Goal: Transaction & Acquisition: Purchase product/service

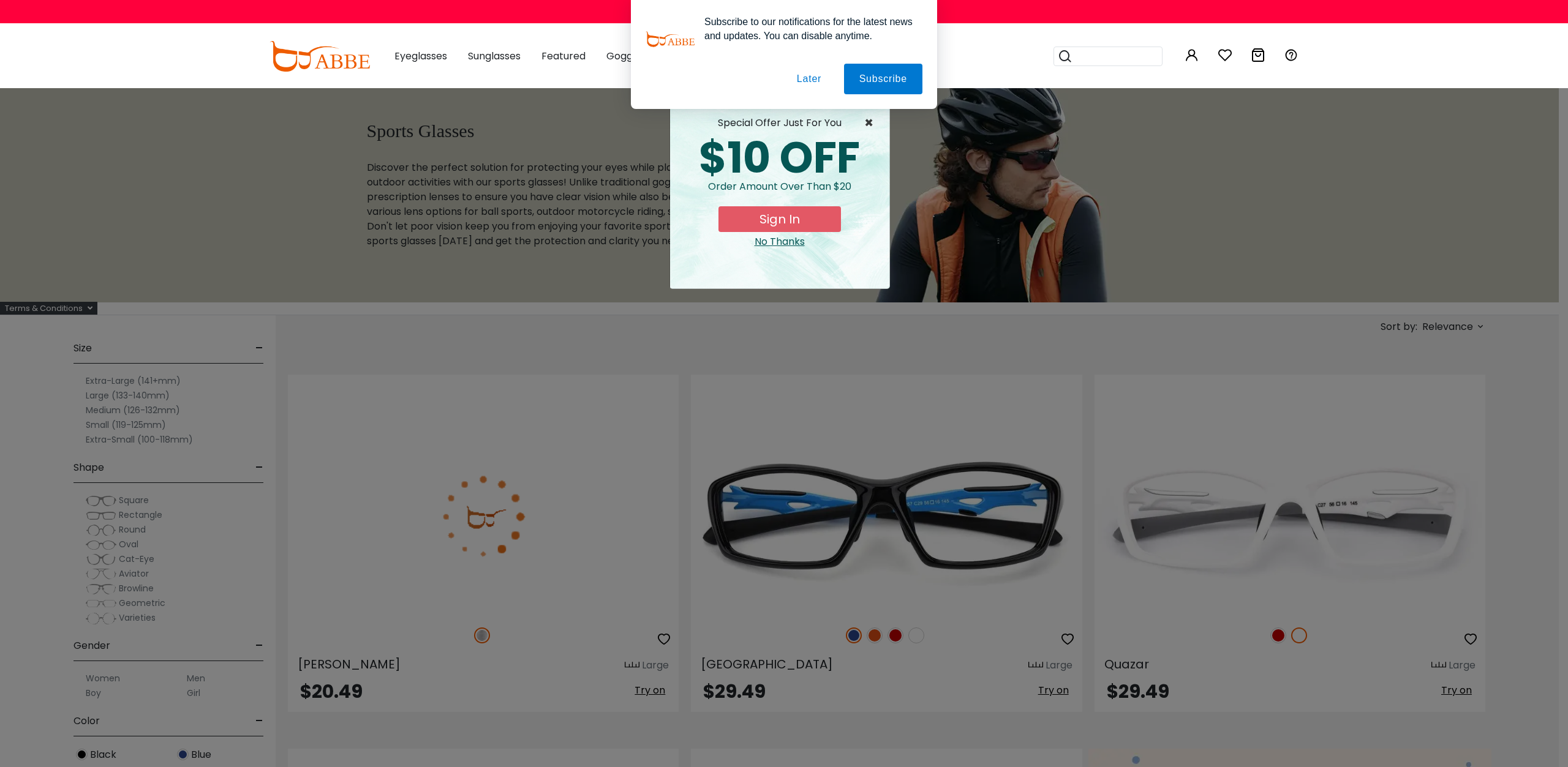
click at [869, 121] on span "×" at bounding box center [872, 123] width 15 height 15
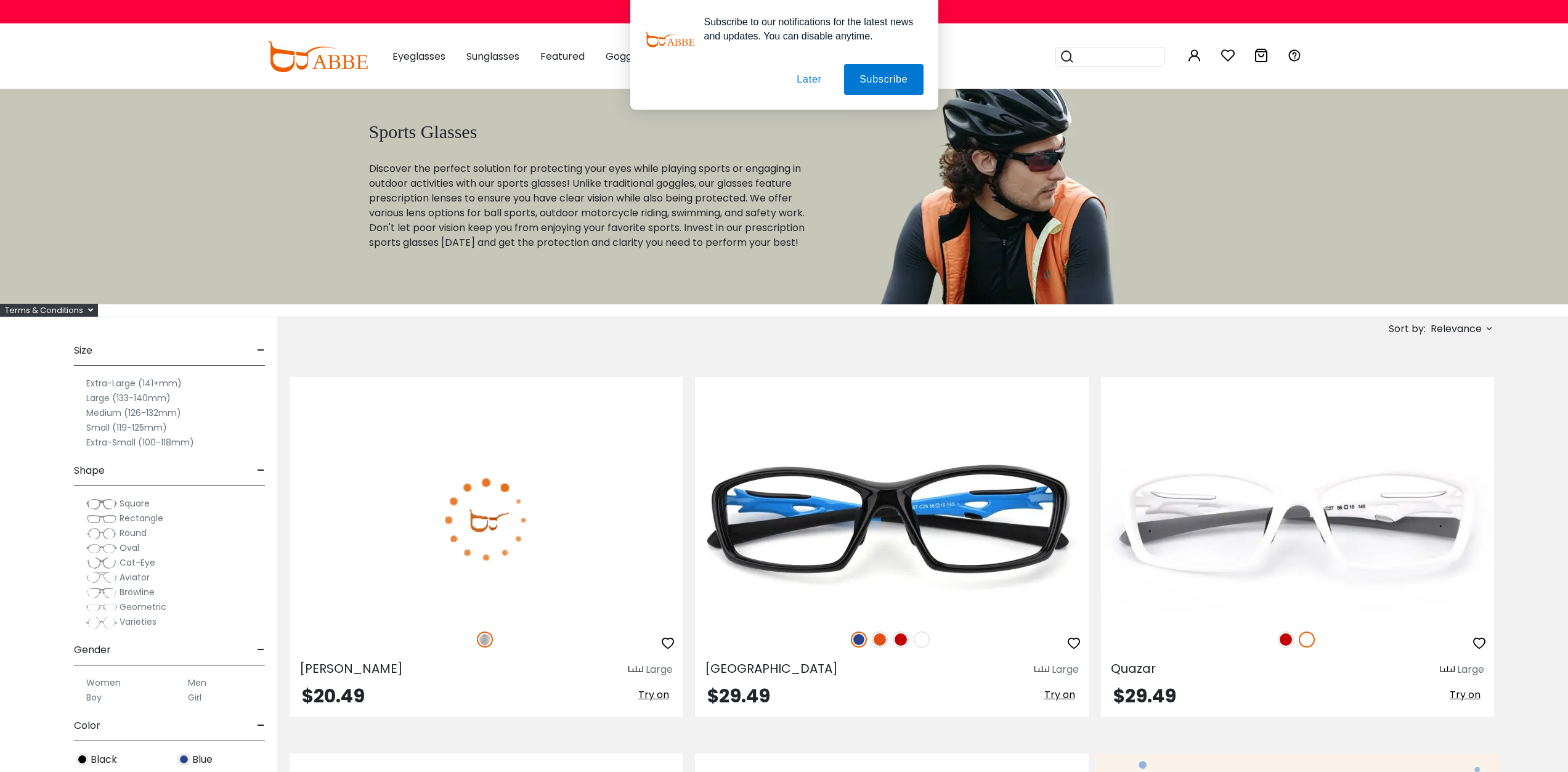
click at [150, 428] on label "Small (119-125mm)" at bounding box center [127, 427] width 81 height 15
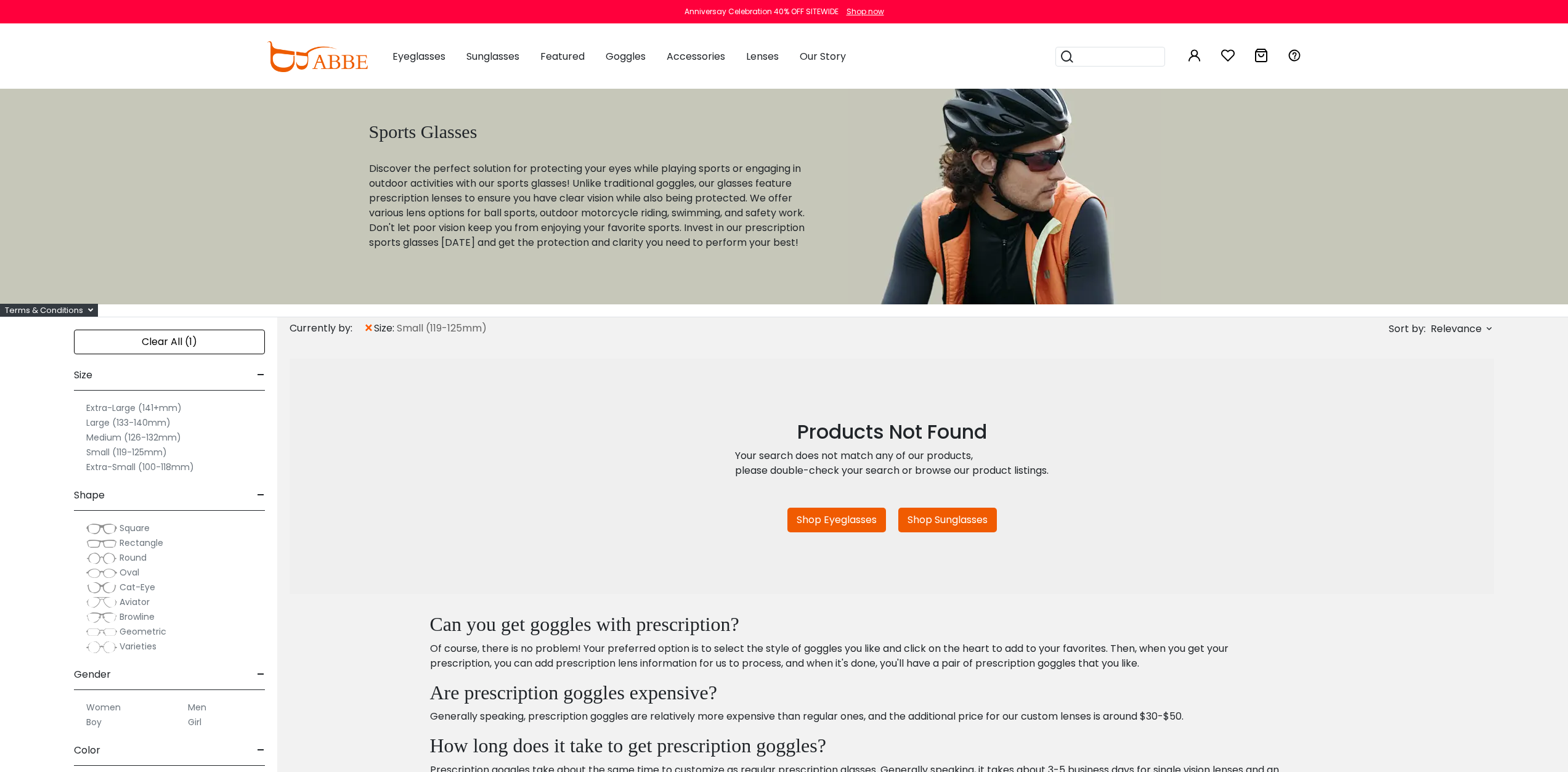
click at [122, 449] on label "Small (119-125mm)" at bounding box center [127, 452] width 81 height 15
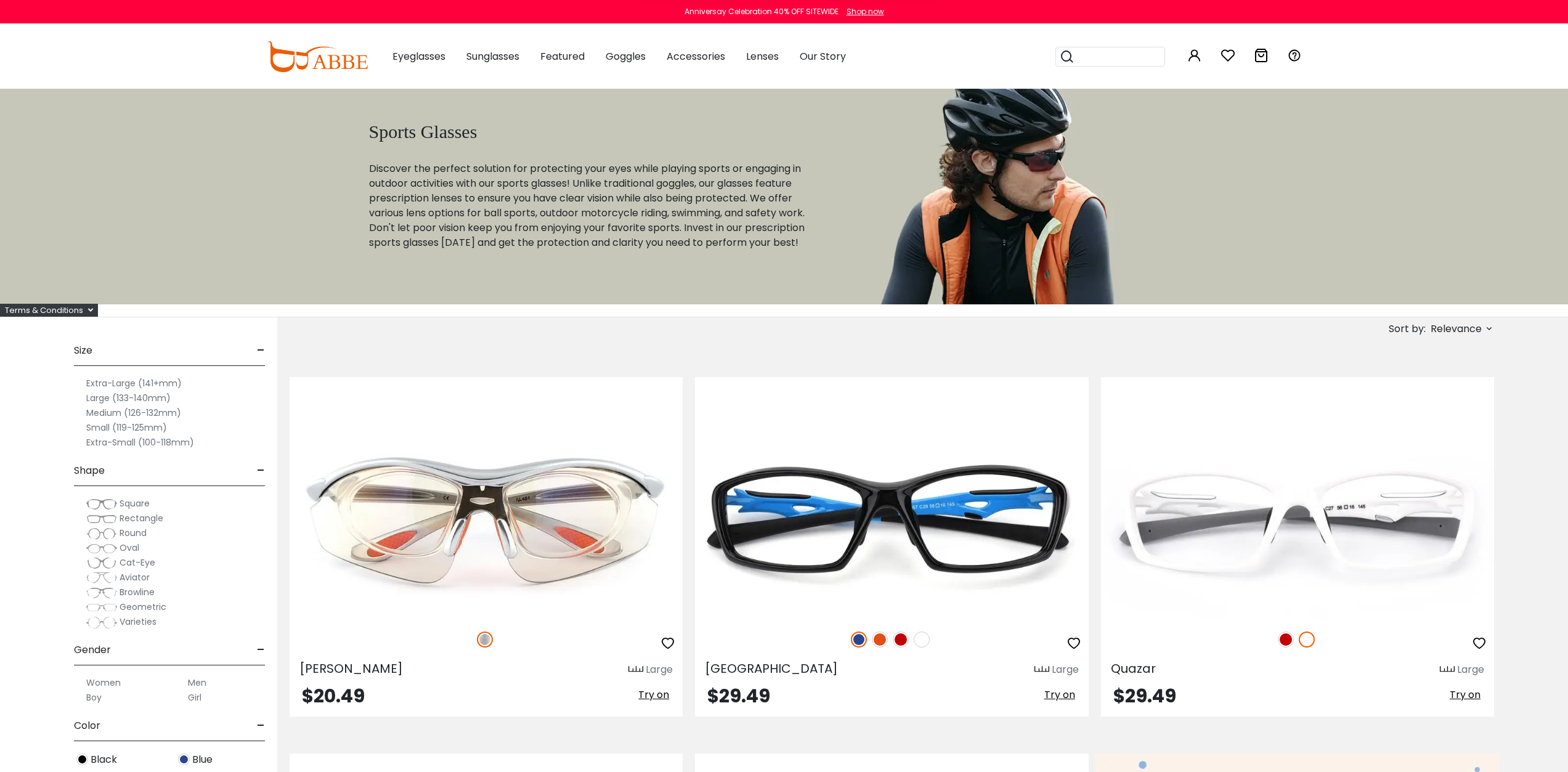
click at [108, 410] on label "Medium (126-132mm)" at bounding box center [134, 413] width 95 height 15
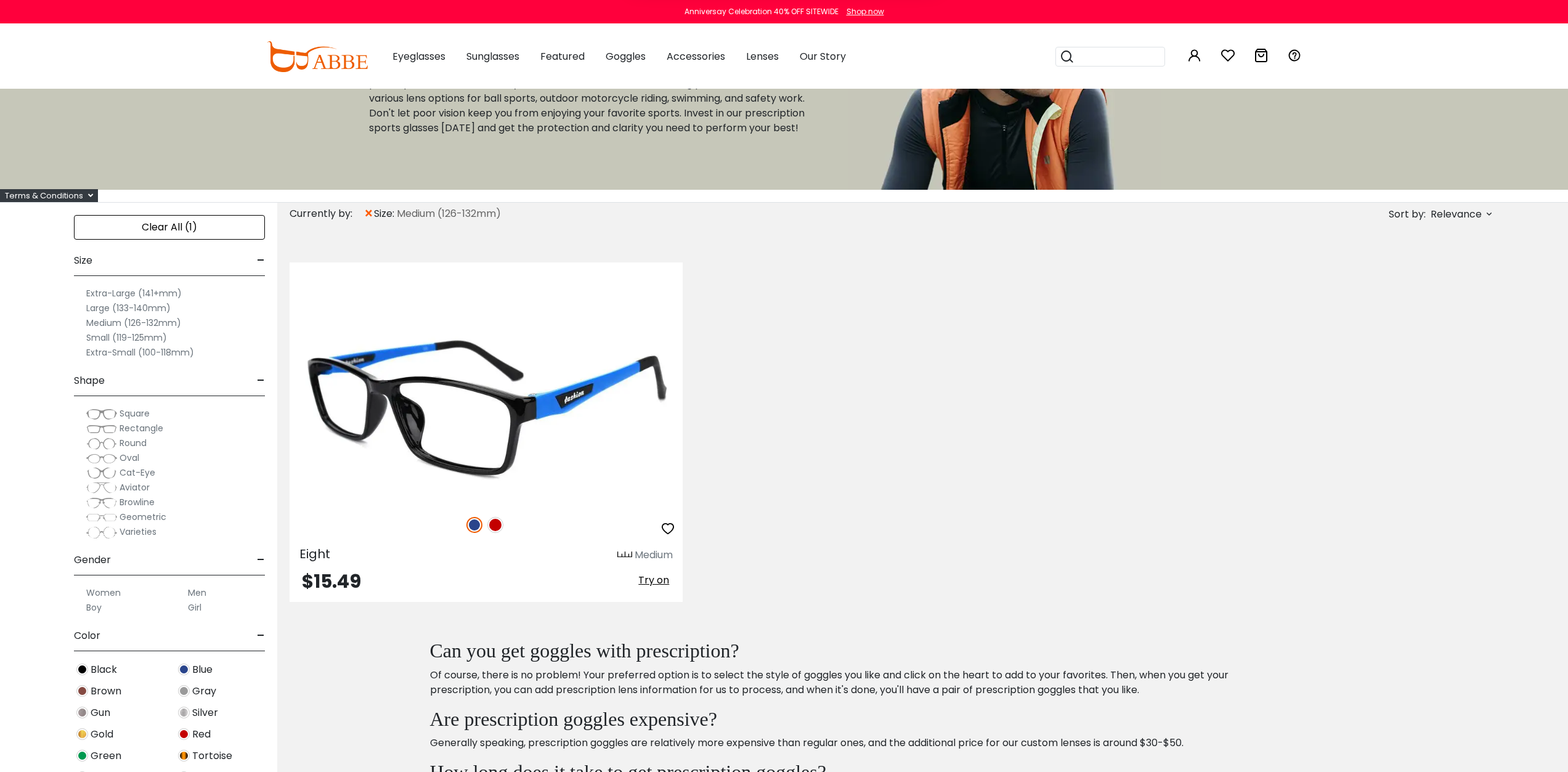
scroll to position [123, 0]
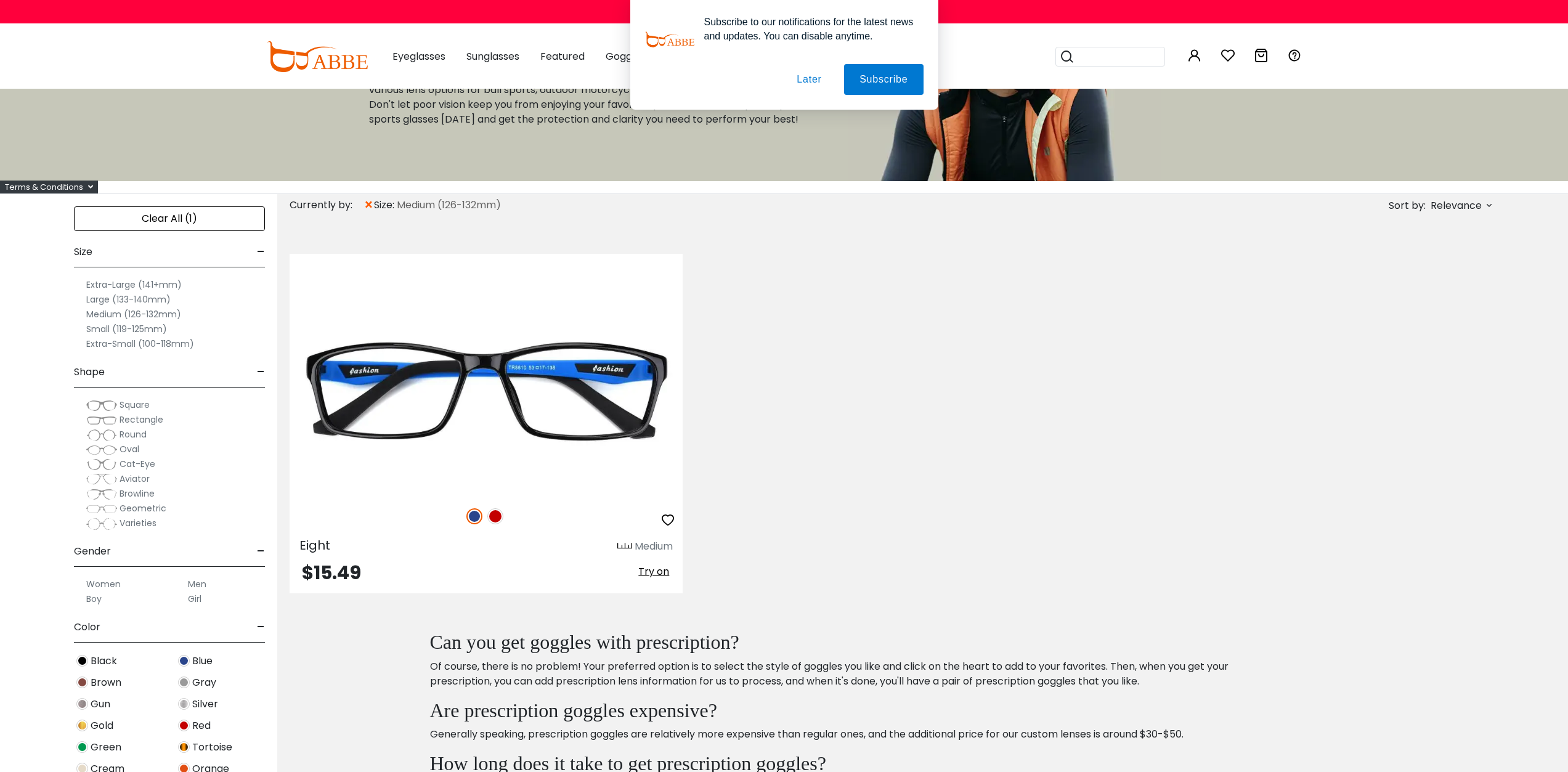
click at [131, 302] on label "Large (133-140mm)" at bounding box center [128, 299] width 84 height 15
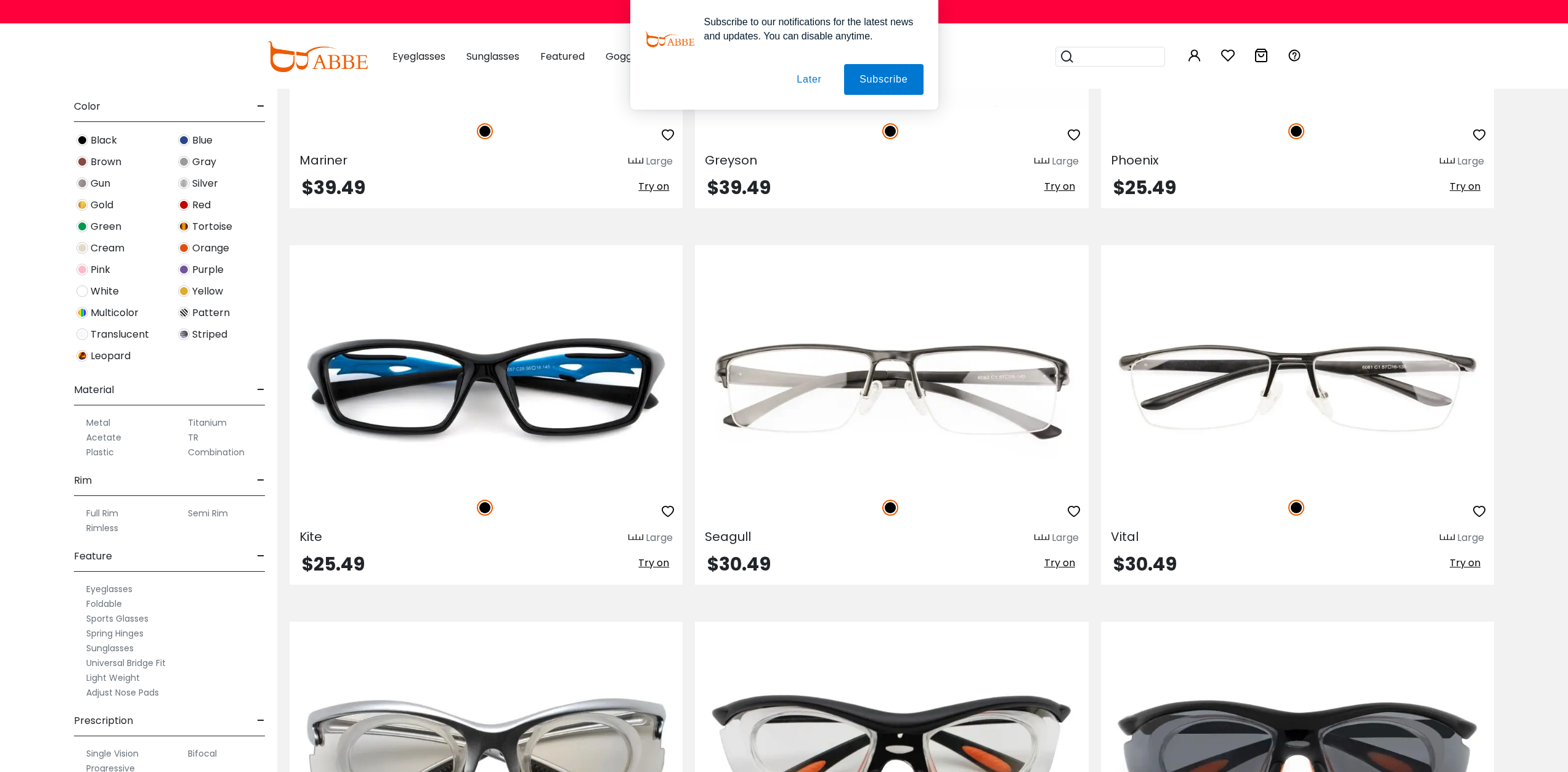
scroll to position [2835, 0]
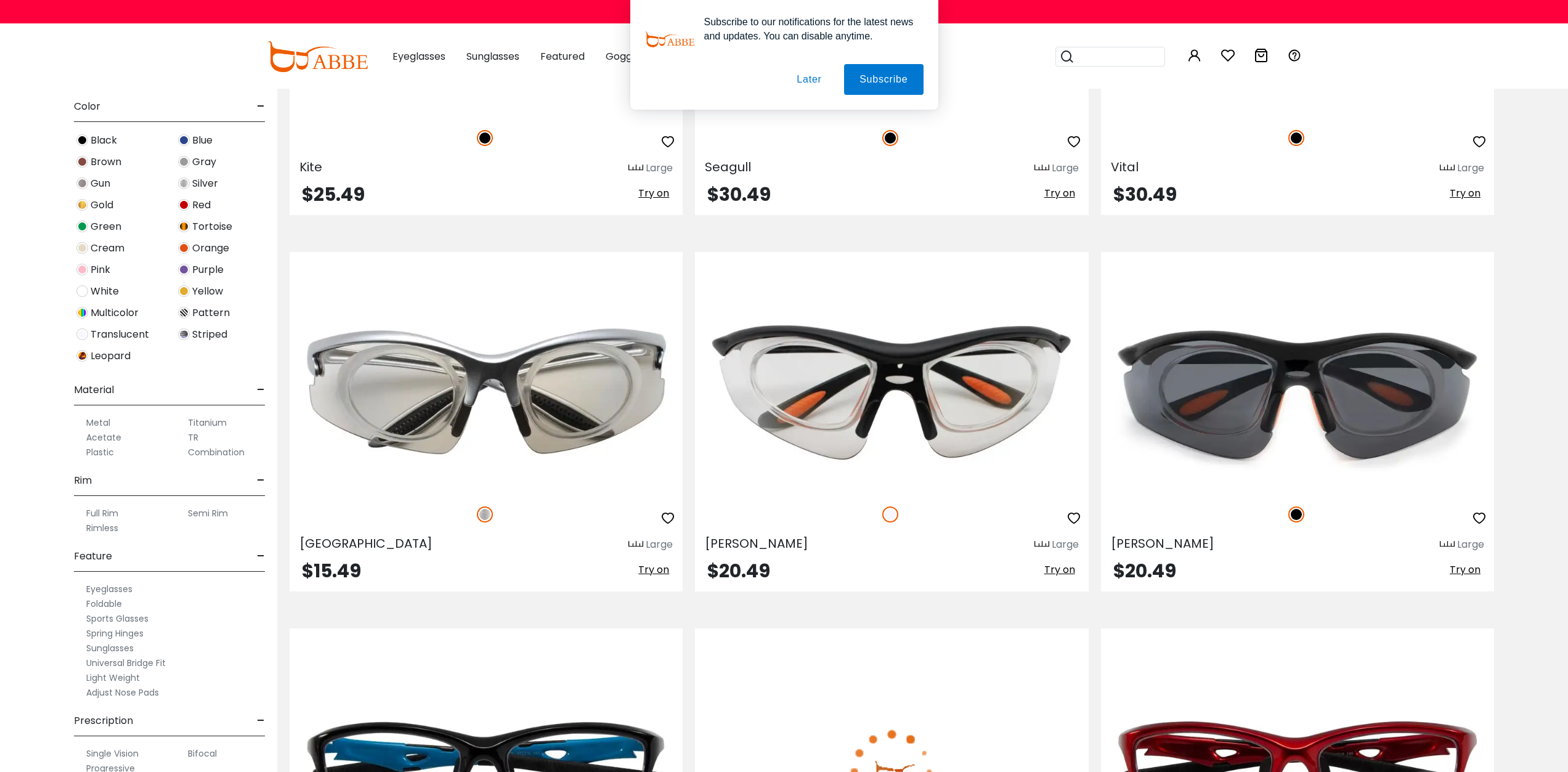
drag, startPoint x: 420, startPoint y: 627, endPoint x: 998, endPoint y: 638, distance: 578.1
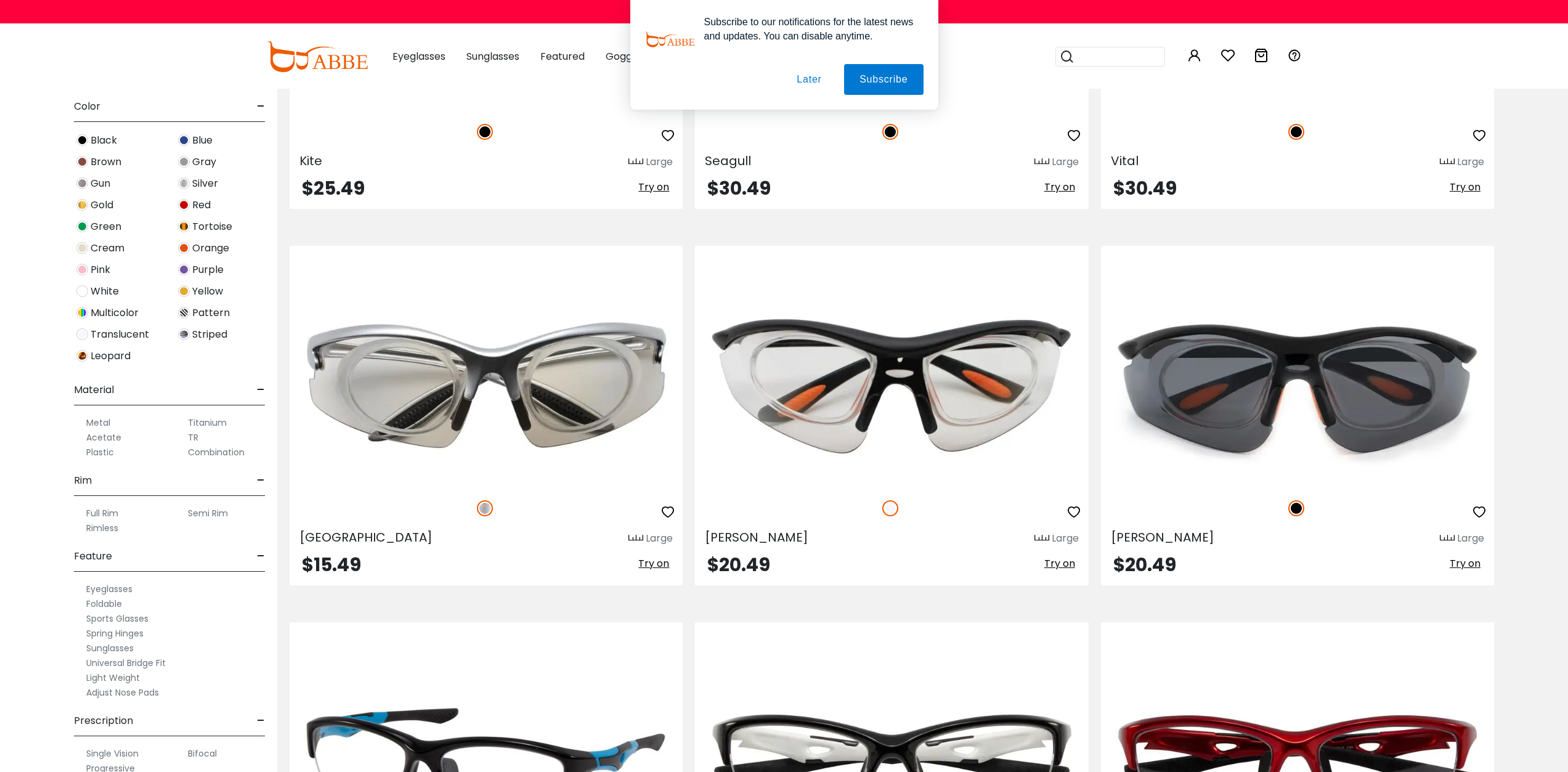
scroll to position [2711, 0]
